Goal: Task Accomplishment & Management: Complete application form

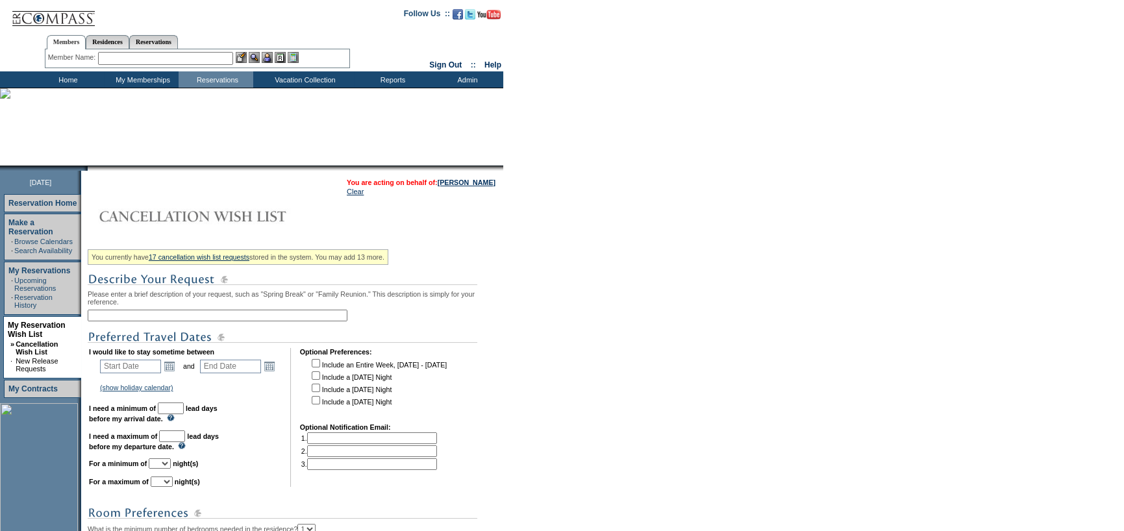
drag, startPoint x: 240, startPoint y: 316, endPoint x: 776, endPoint y: 213, distance: 545.5
click at [240, 316] on input "text" at bounding box center [218, 316] width 260 height 12
type input "Bahia Extend 1/25-1/28"
click at [177, 372] on link "Open the calendar popup." at bounding box center [169, 366] width 14 height 14
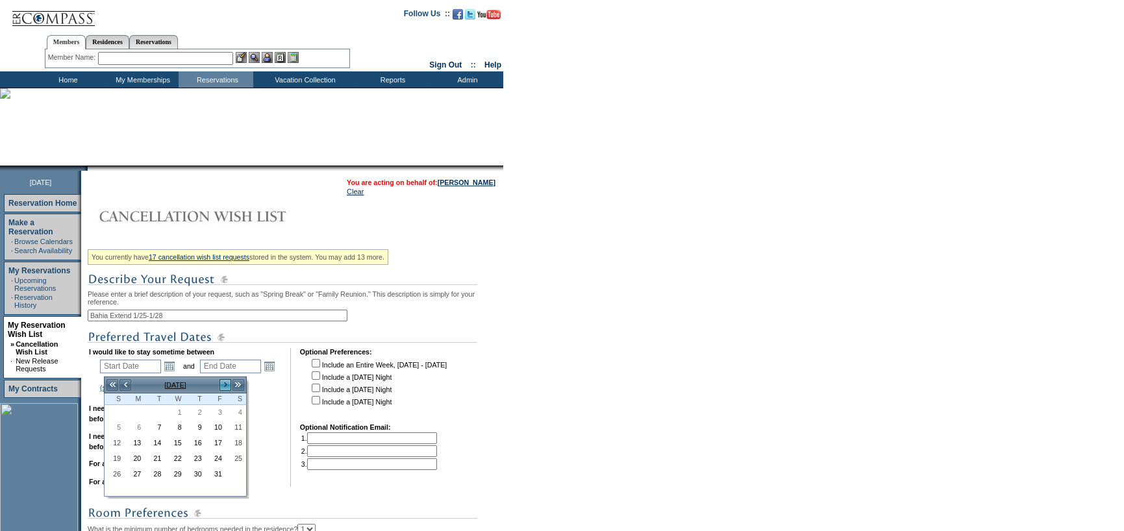
click at [221, 386] on link ">" at bounding box center [225, 385] width 13 height 13
click at [114, 476] on link "25" at bounding box center [114, 475] width 19 height 14
type input "[DATE]"
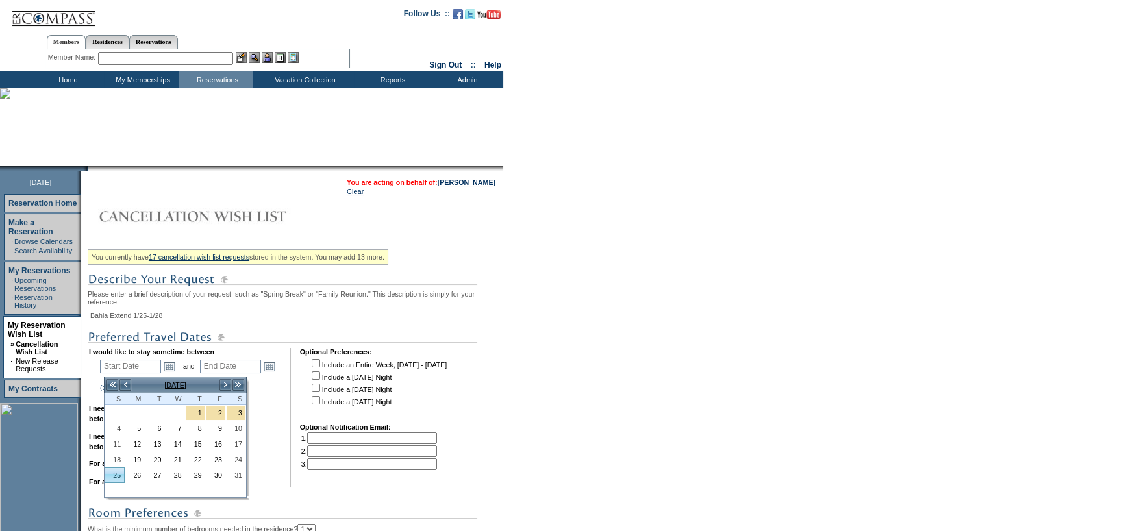
type input "[DATE]"
type input "115"
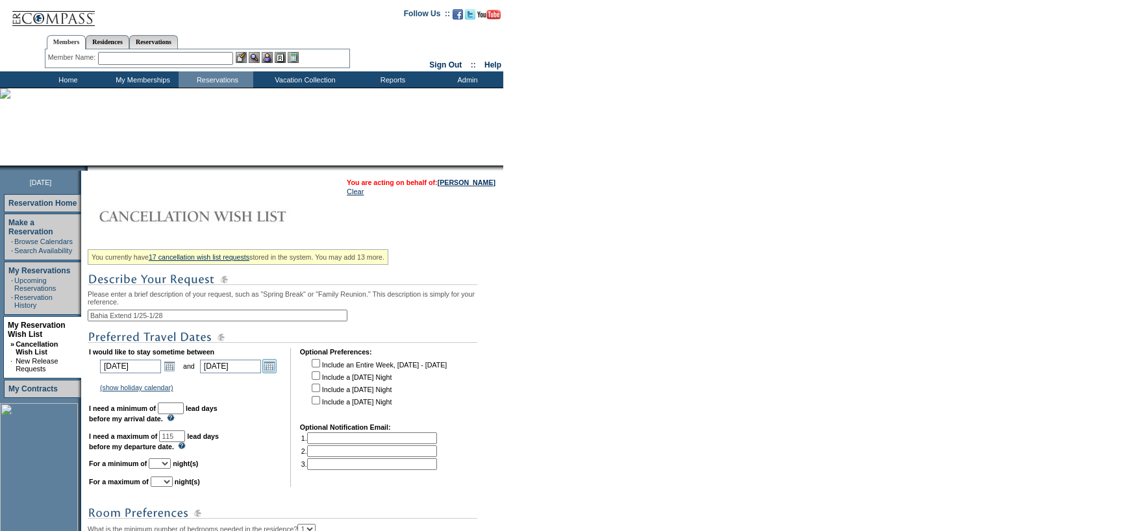
click at [275, 371] on link "Open the calendar popup." at bounding box center [269, 366] width 14 height 14
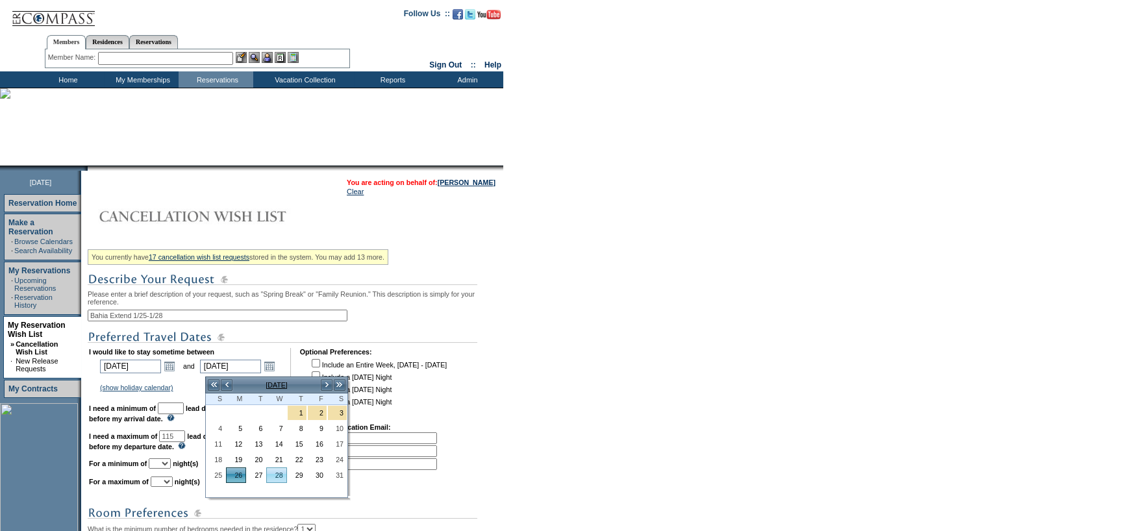
click at [282, 479] on link "28" at bounding box center [276, 475] width 19 height 14
type input "[DATE]"
type input "117"
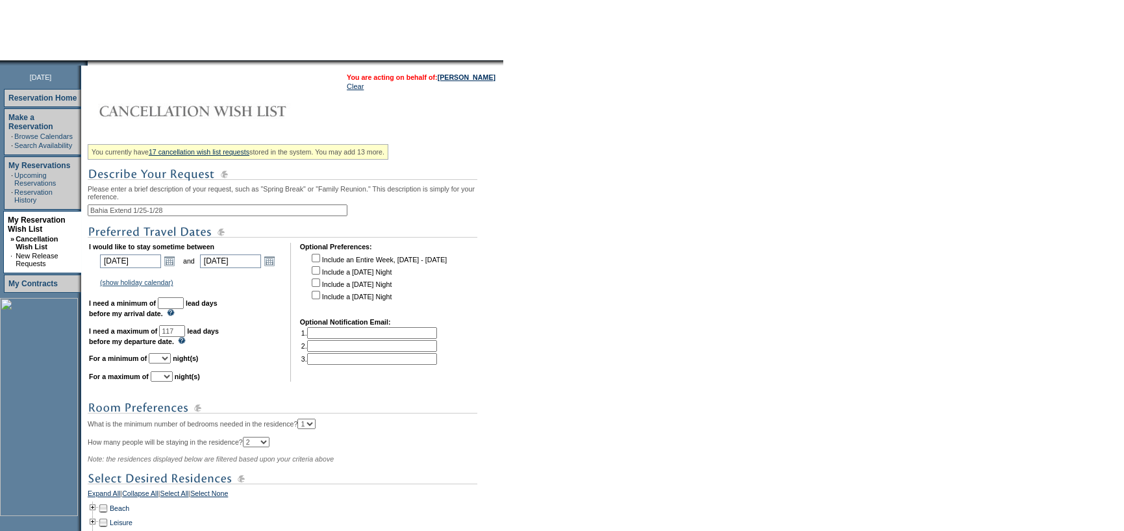
scroll to position [130, 0]
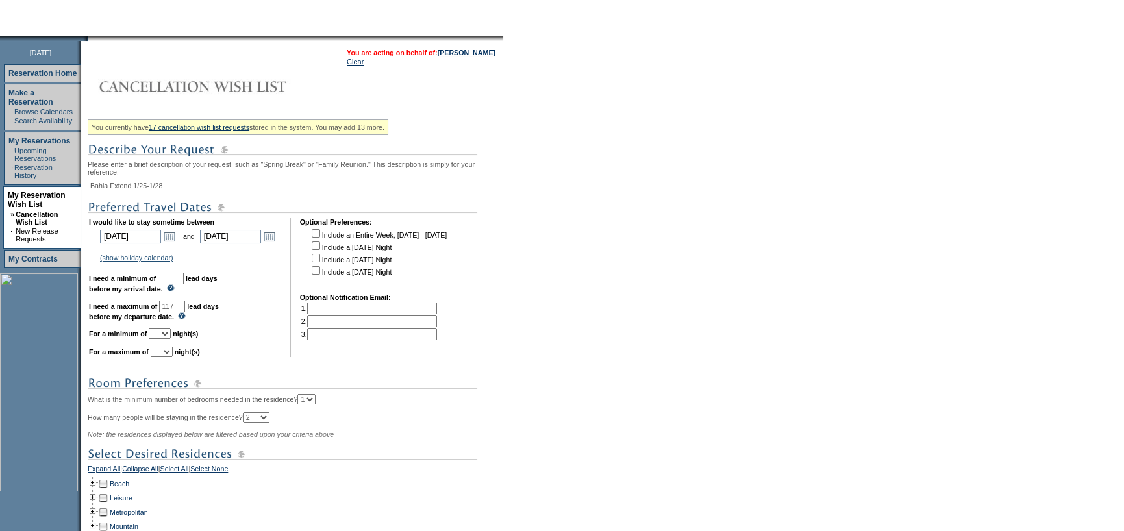
click at [181, 281] on input "text" at bounding box center [171, 279] width 26 height 12
type input "30"
click at [171, 339] on select "1 2 3 4 5 6 7 8 9 10 11 12 13 14" at bounding box center [160, 334] width 22 height 10
click at [164, 333] on select "1 2 3 4 5 6 7 8 9 10 11 12 13 14" at bounding box center [160, 334] width 22 height 10
click at [171, 337] on select "1 2 3 4 5 6 7 8 9 10 11 12 13 14" at bounding box center [160, 334] width 22 height 10
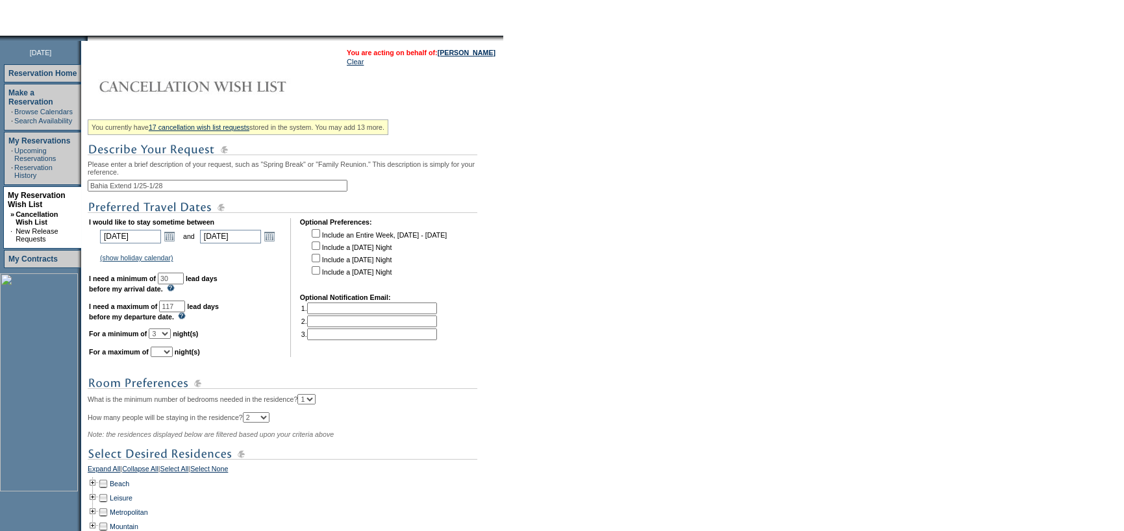
select select "2"
click at [164, 333] on select "1 2 3 4 5 6 7 8 9 10 11 12 13 14" at bounding box center [160, 334] width 22 height 10
click at [173, 354] on select "1 2 3 4 5 6 7 8 9 10 11 12 13 14" at bounding box center [162, 352] width 22 height 10
select select "3"
click at [166, 353] on select "1 2 3 4 5 6 7 8 9 10 11 12 13 14" at bounding box center [162, 352] width 22 height 10
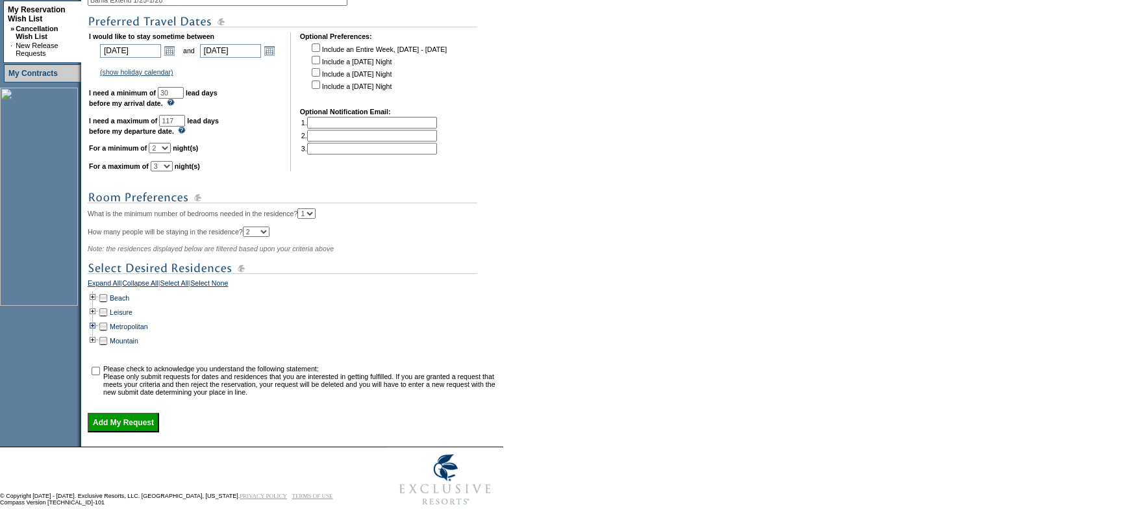
scroll to position [329, 0]
click at [96, 291] on td at bounding box center [93, 298] width 10 height 14
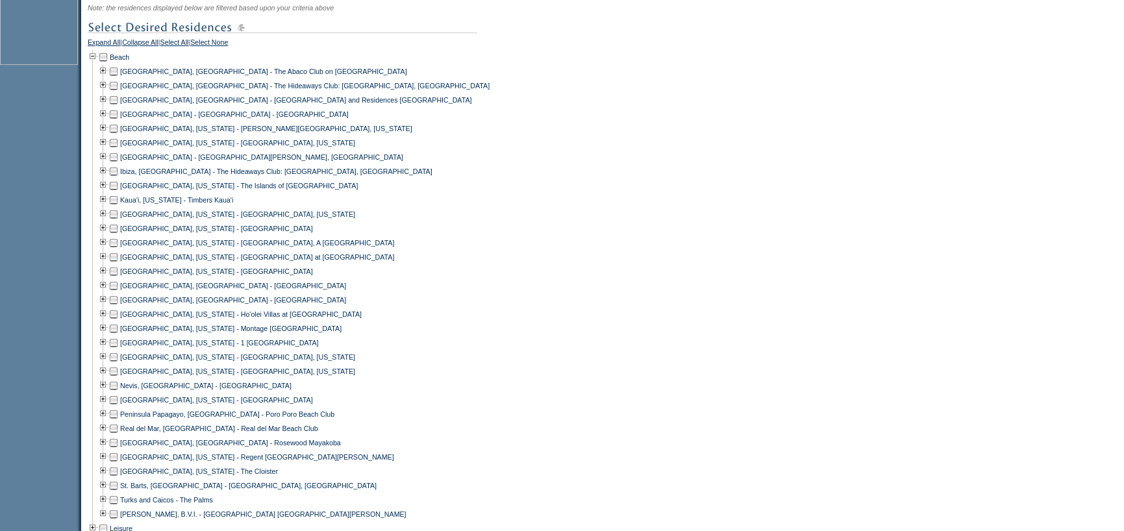
scroll to position [588, 0]
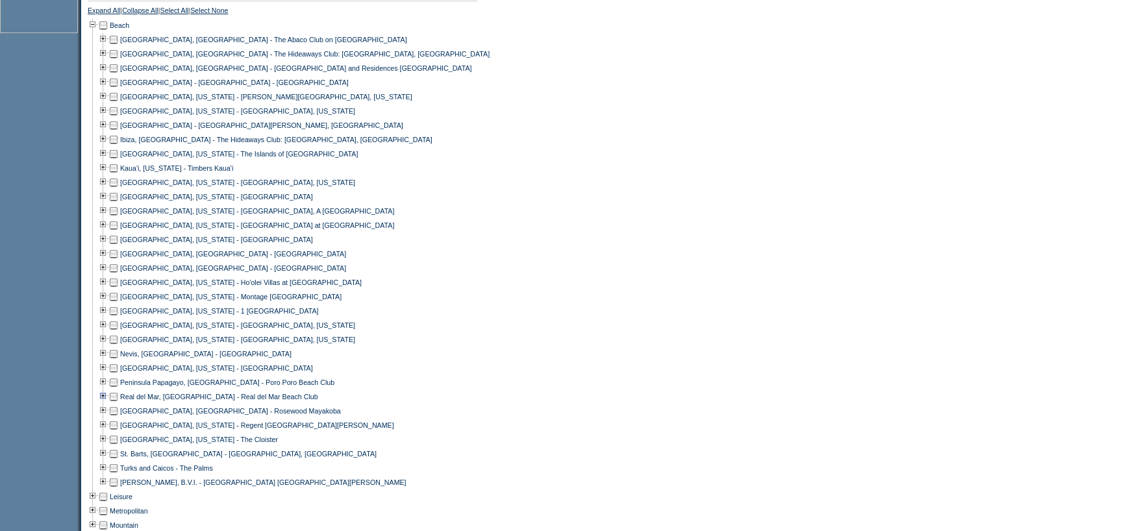
click at [108, 404] on td at bounding box center [103, 397] width 10 height 14
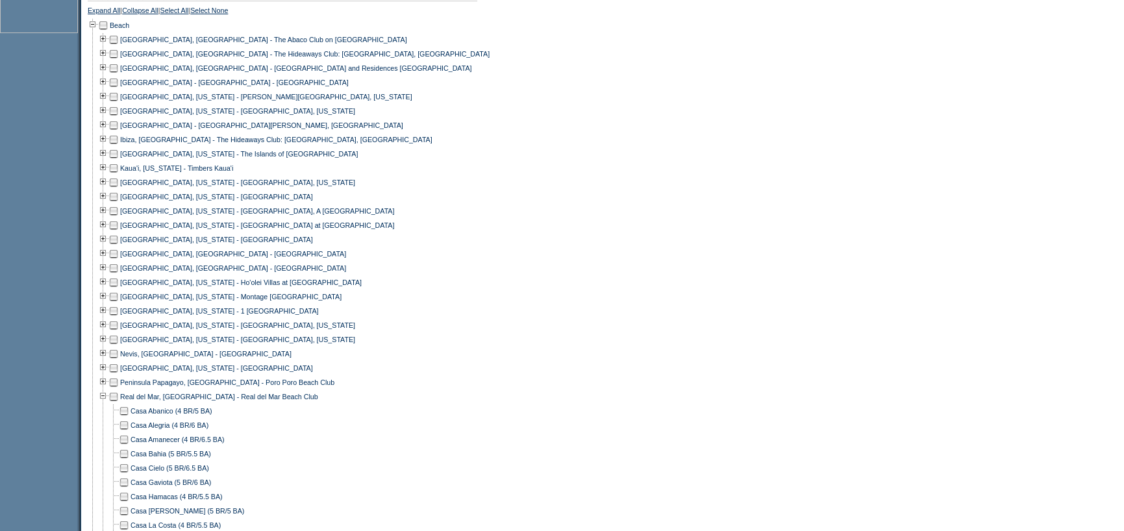
click at [129, 460] on td at bounding box center [124, 454] width 10 height 14
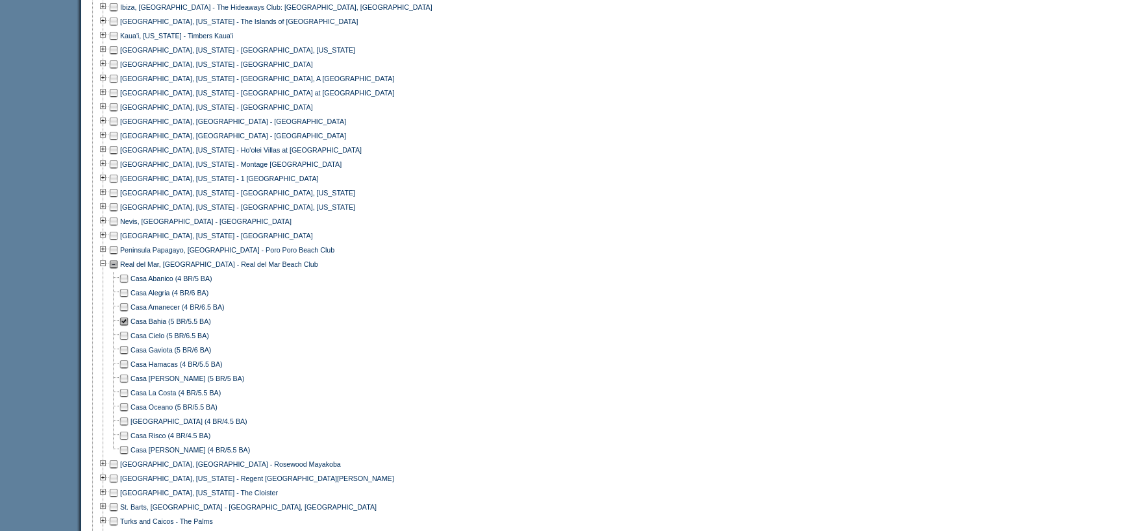
scroll to position [913, 0]
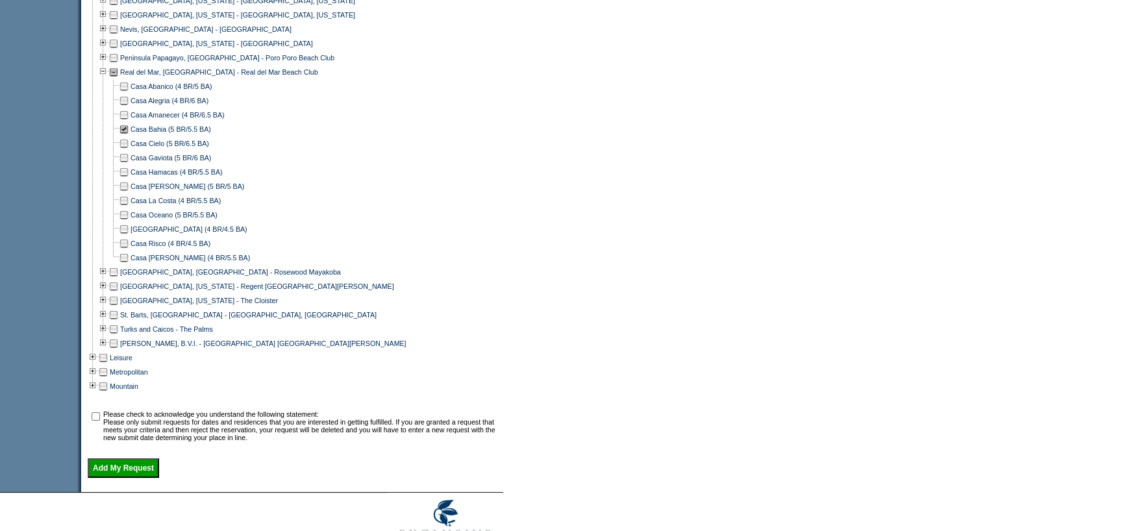
click at [96, 421] on input "checkbox" at bounding box center [96, 416] width 8 height 8
checkbox input "true"
click at [138, 475] on input "Add My Request" at bounding box center [123, 468] width 71 height 19
